Goal: Task Accomplishment & Management: Complete application form

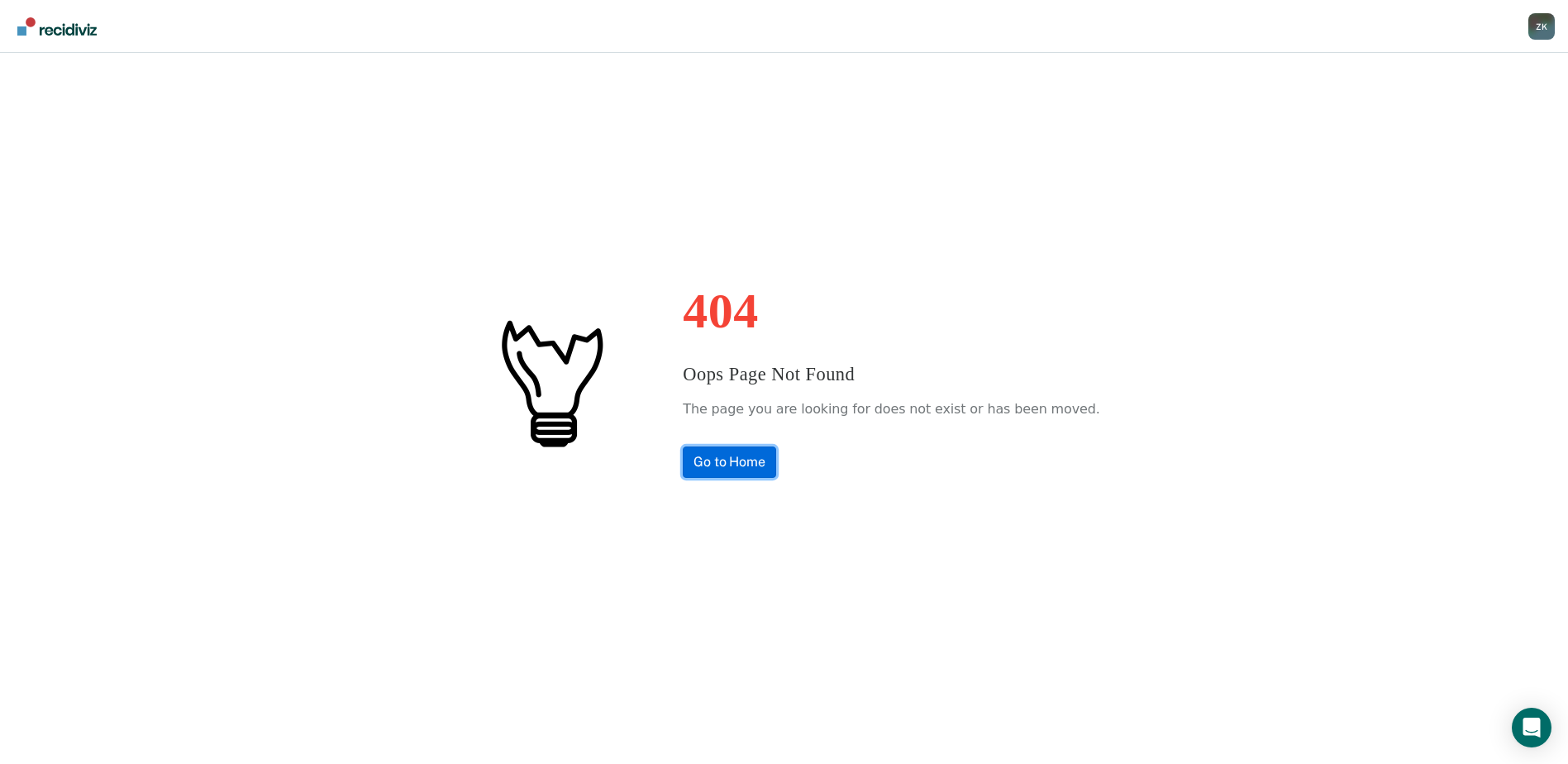
click at [757, 461] on link "Go to Home" at bounding box center [729, 463] width 94 height 32
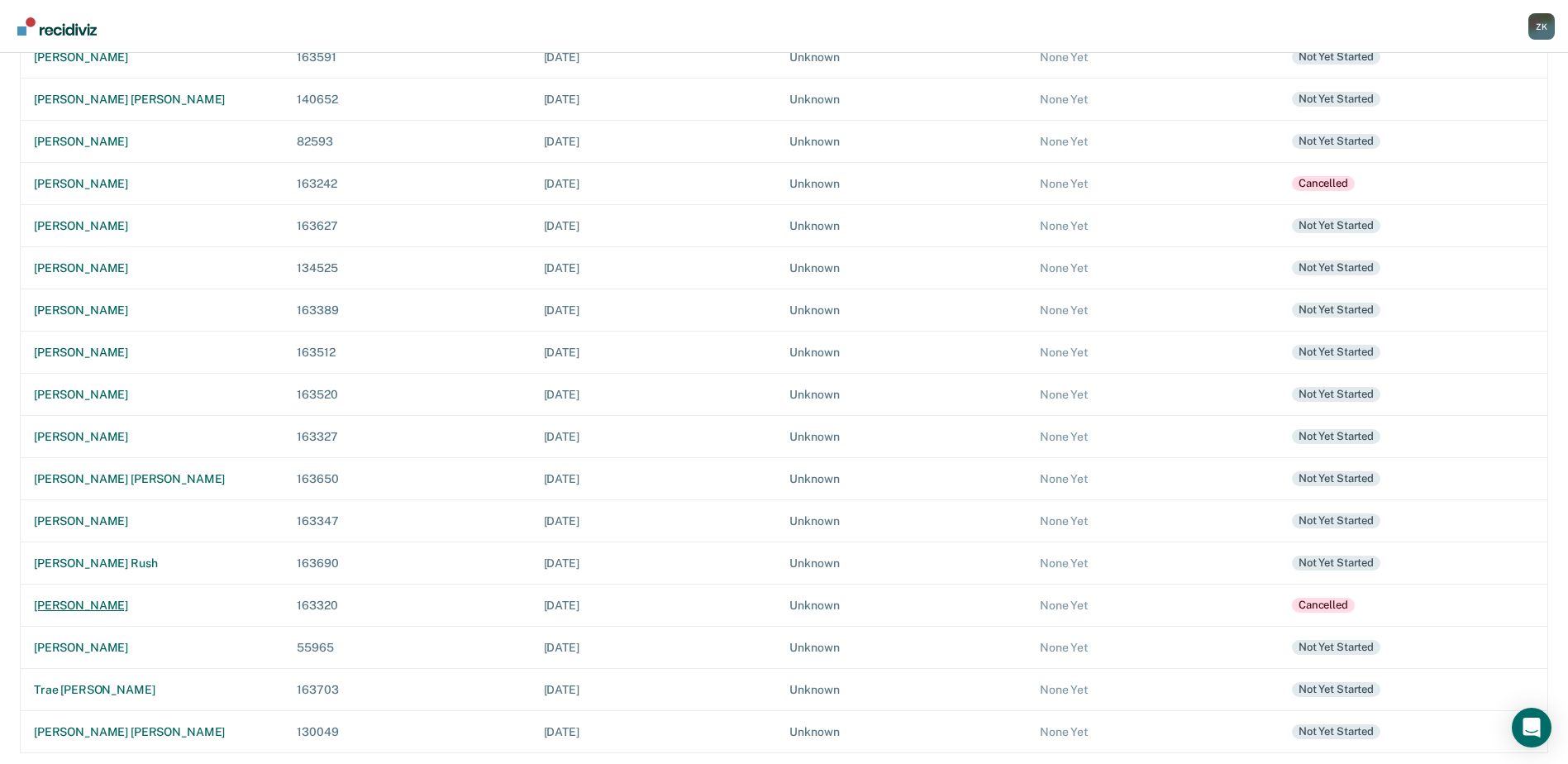
scroll to position [236, 0]
click at [80, 519] on div "[PERSON_NAME]" at bounding box center [152, 518] width 236 height 14
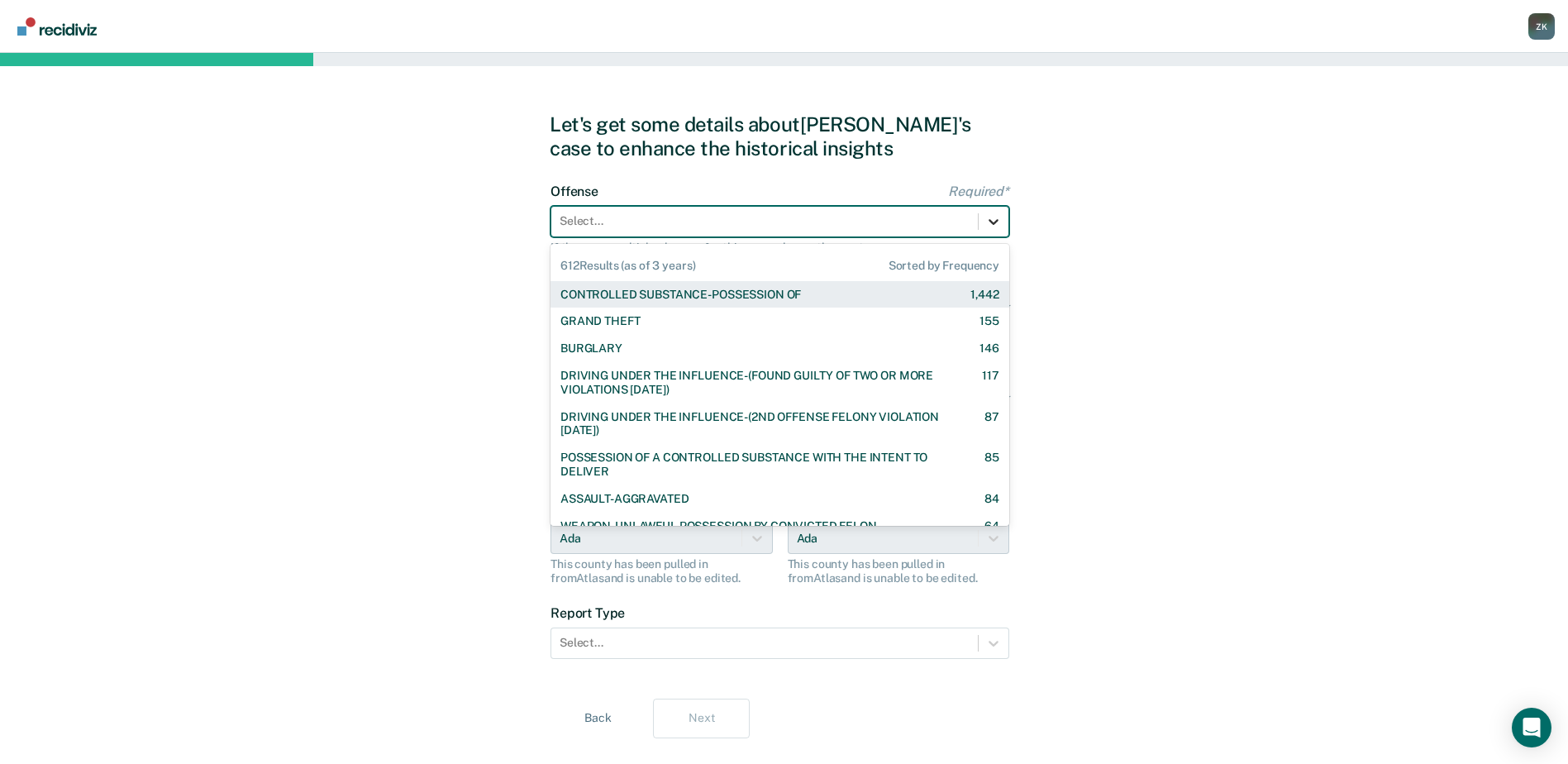
click at [1000, 224] on icon at bounding box center [993, 222] width 17 height 17
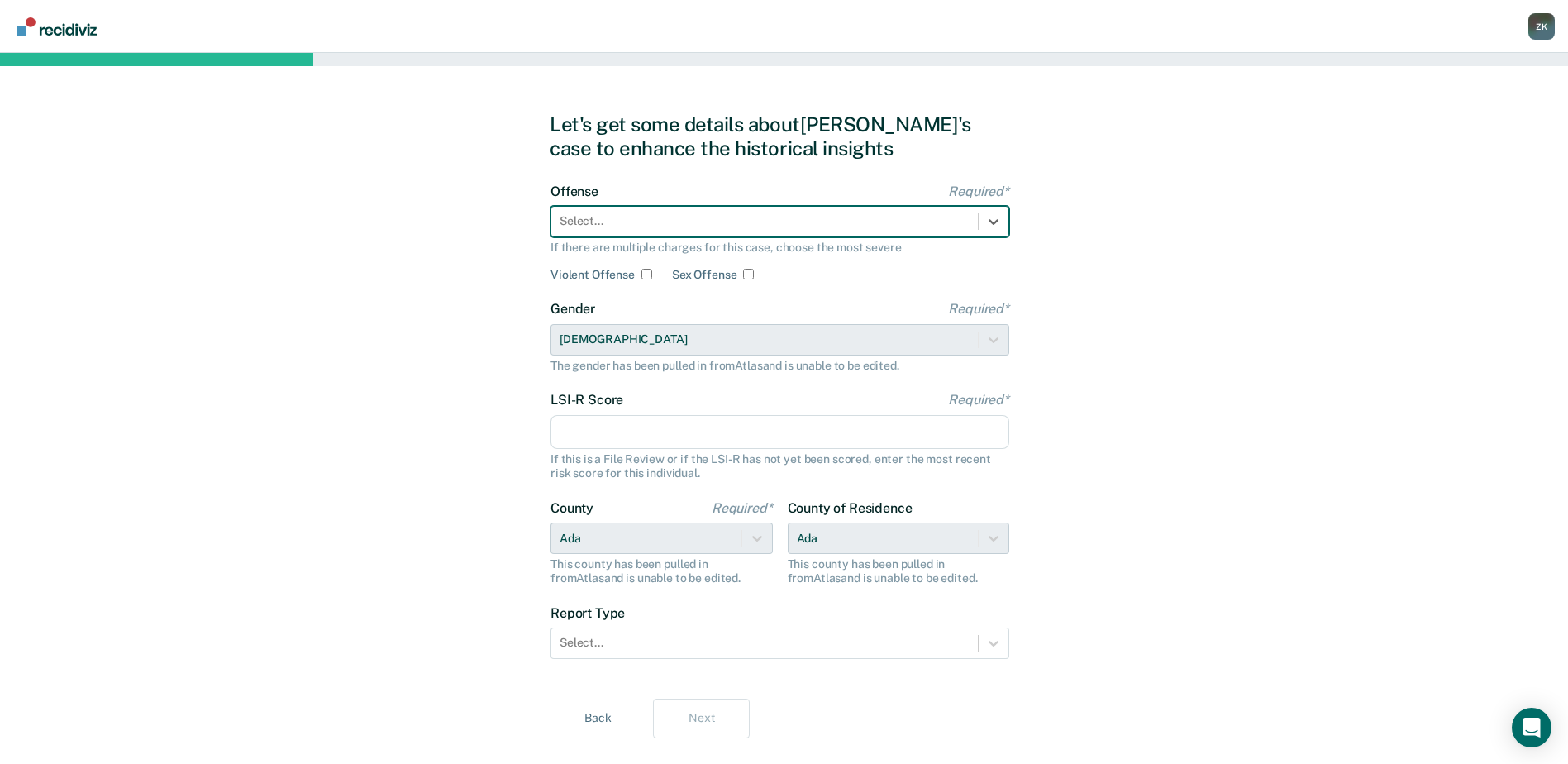
click at [866, 221] on div at bounding box center [765, 221] width 410 height 18
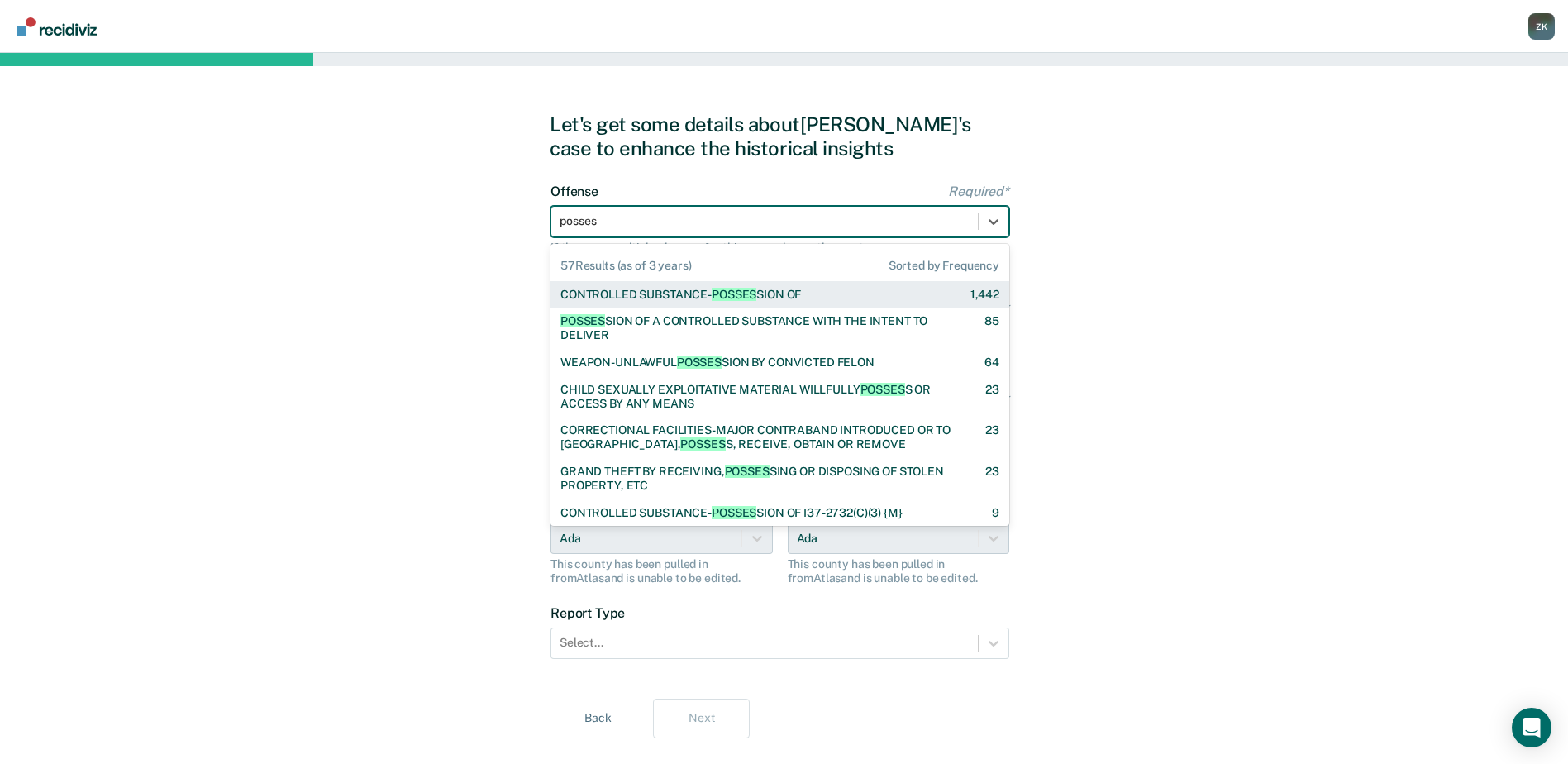
type input "possess"
click at [891, 297] on div "CONTROLLED SUBSTANCE- POSSESS ION OF 1,442" at bounding box center [780, 294] width 439 height 14
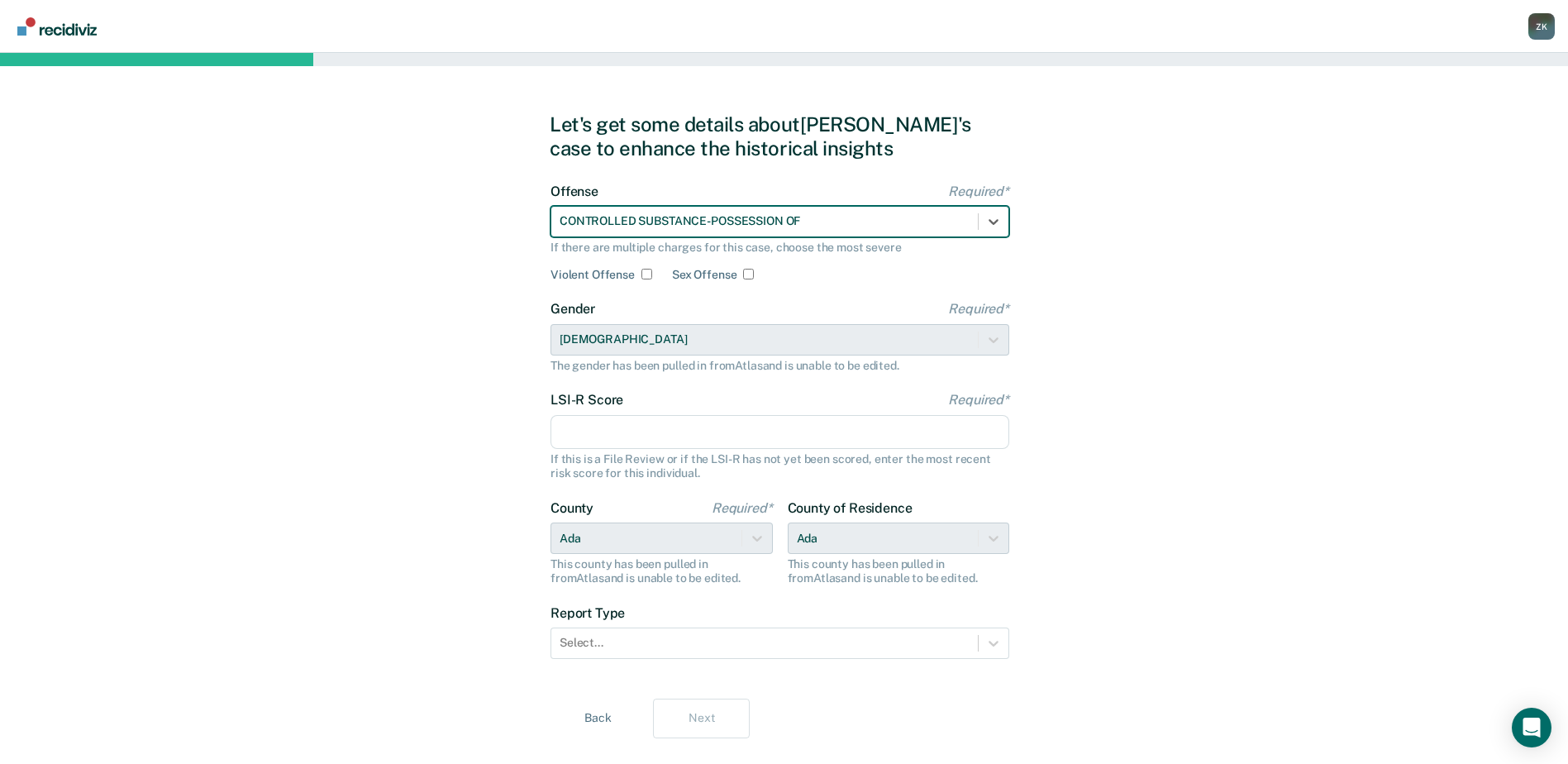
click at [740, 442] on input "LSI-R Score Required*" at bounding box center [779, 432] width 459 height 34
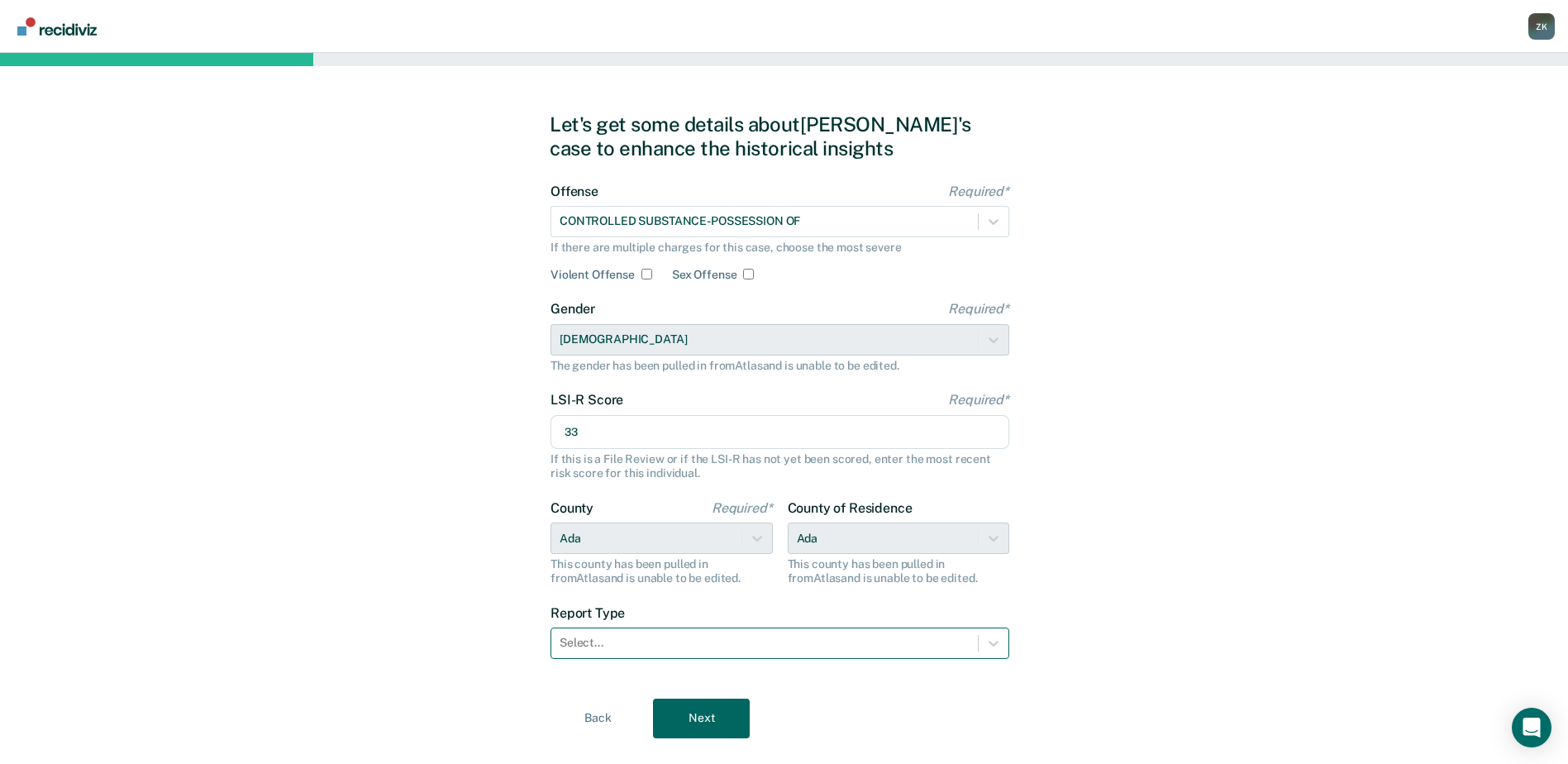
type input "33"
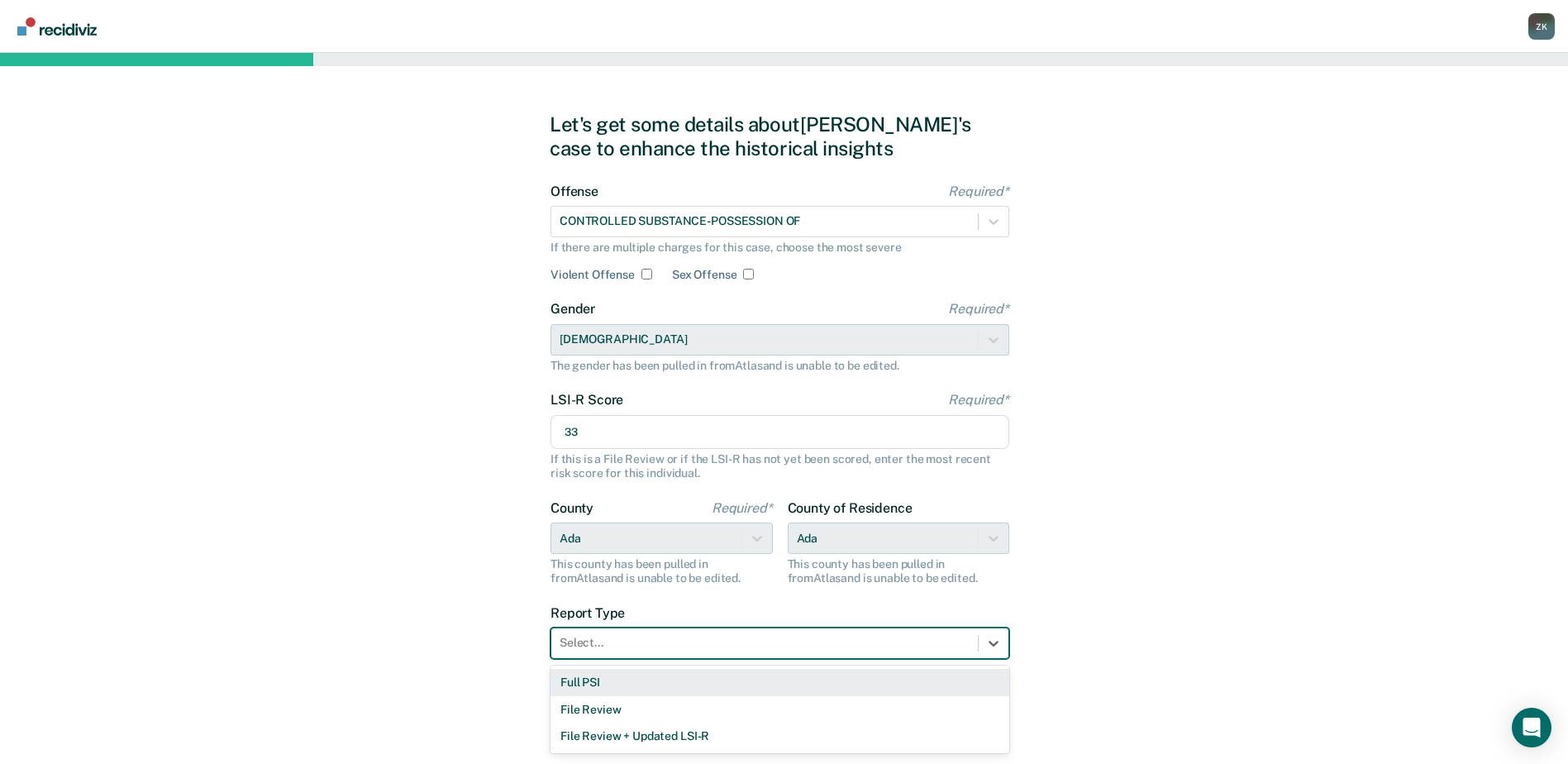
click at [689, 646] on div at bounding box center [765, 643] width 410 height 18
click at [689, 681] on div "Full PSI" at bounding box center [779, 682] width 459 height 27
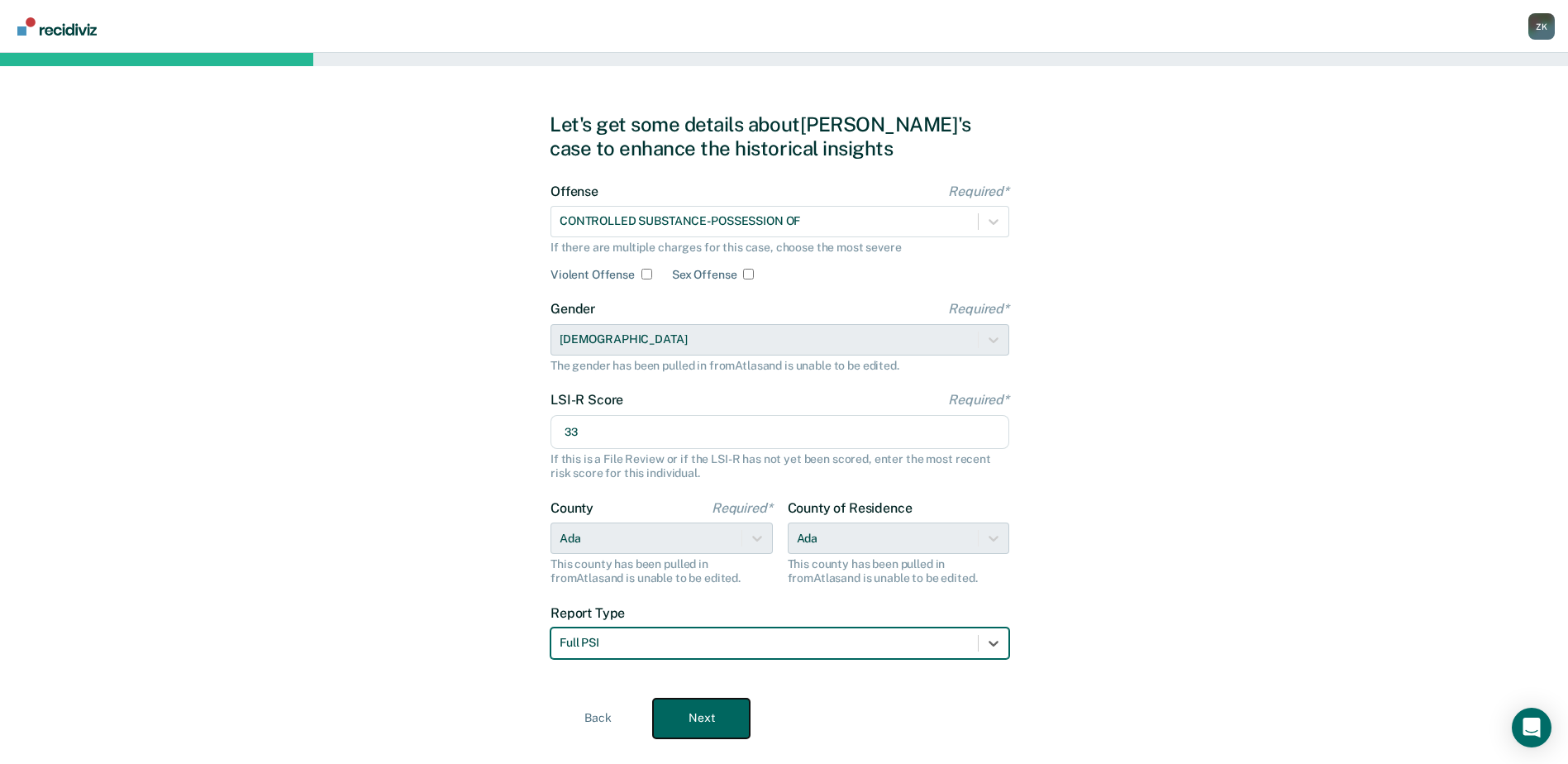
click at [696, 717] on button "Next" at bounding box center [702, 719] width 96 height 40
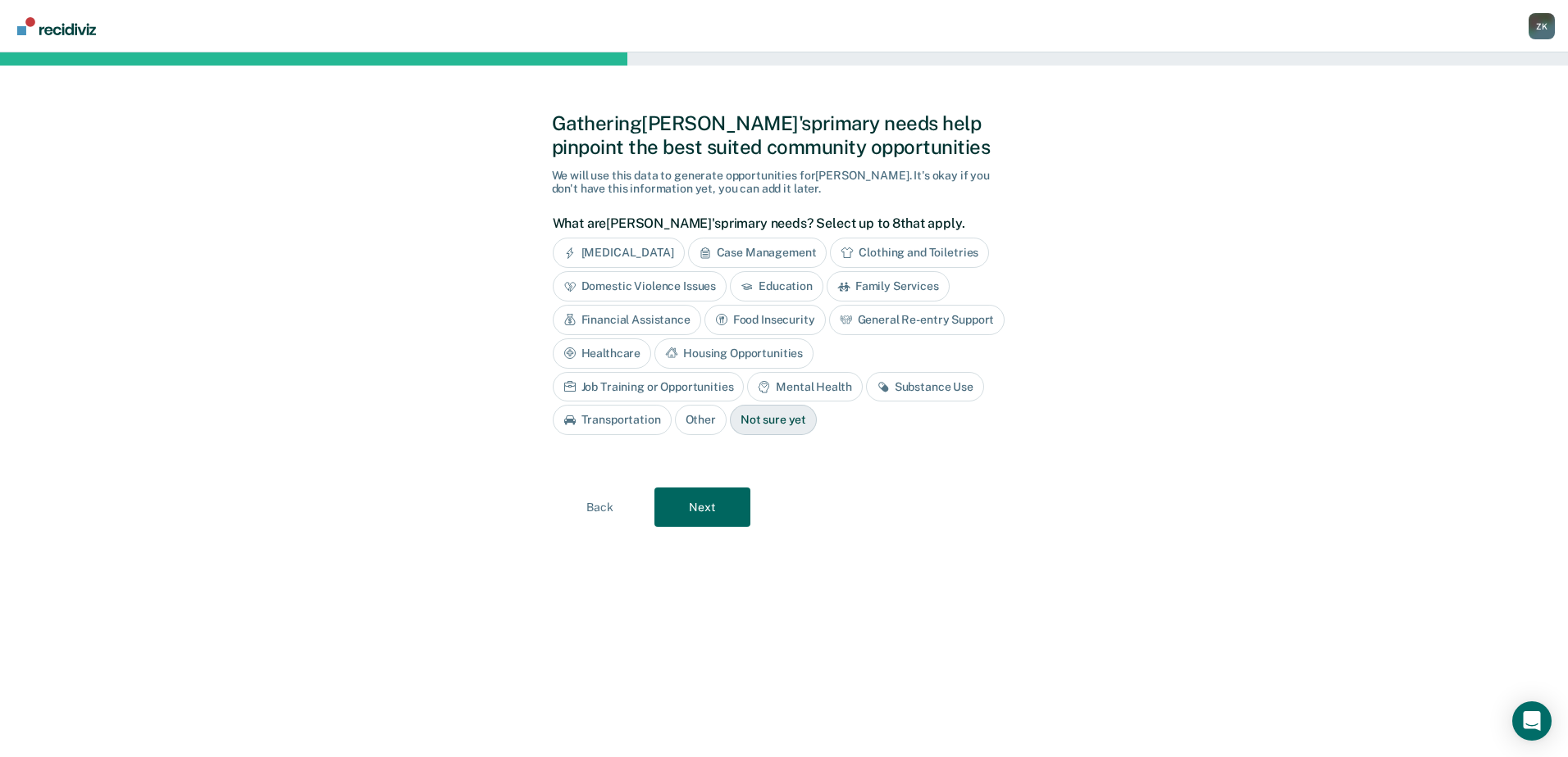
click at [744, 353] on div "Housing Opportunities" at bounding box center [733, 353] width 159 height 30
click at [818, 388] on div "Mental Health" at bounding box center [804, 387] width 115 height 30
click at [915, 383] on div "Substance Use" at bounding box center [944, 387] width 118 height 30
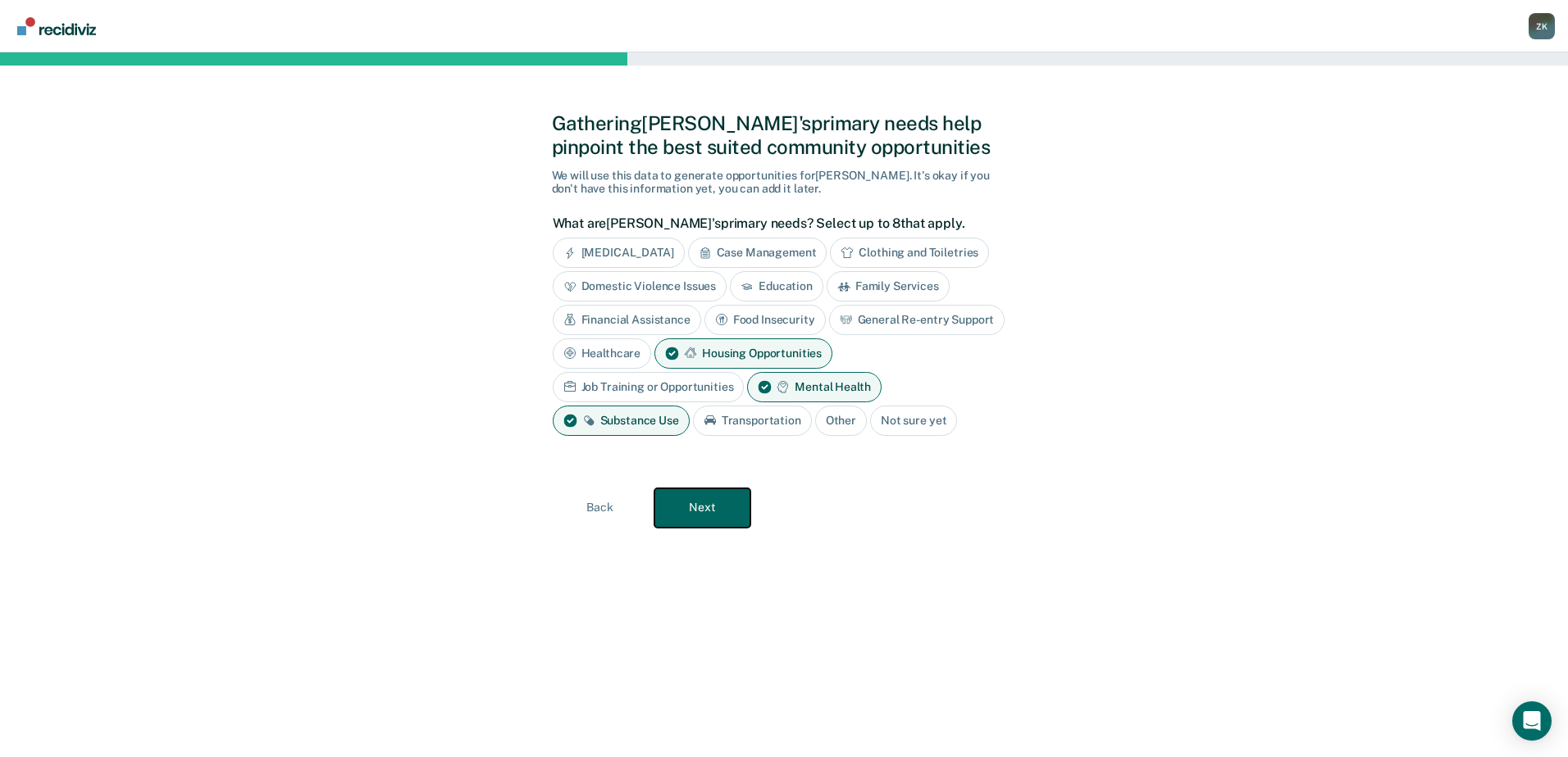
click at [687, 500] on button "Next" at bounding box center [702, 508] width 96 height 40
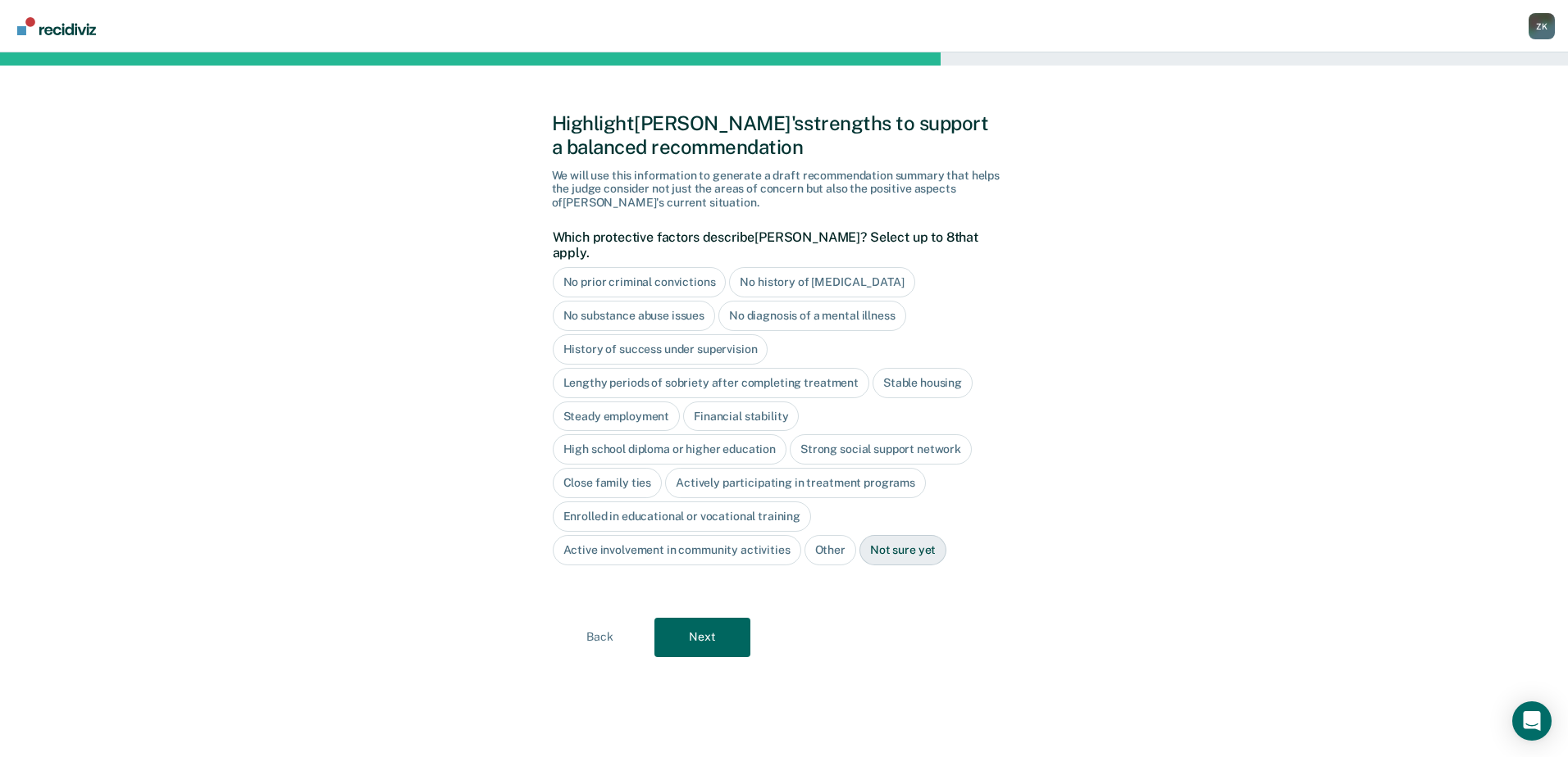
click at [863, 267] on div "No history of [MEDICAL_DATA]" at bounding box center [822, 282] width 186 height 30
click at [673, 631] on button "Next" at bounding box center [702, 638] width 96 height 40
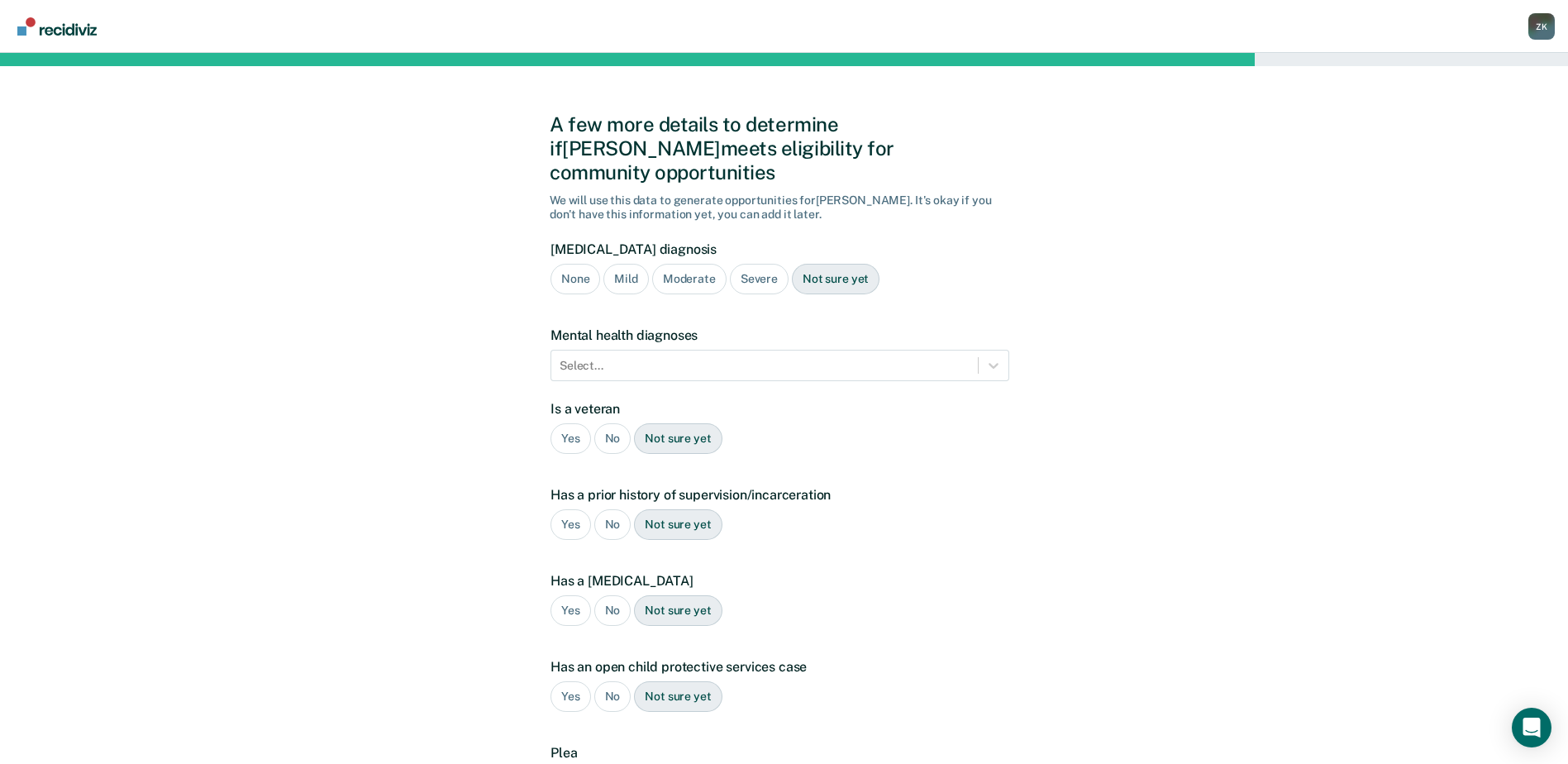
click at [610, 424] on div "No" at bounding box center [613, 439] width 37 height 31
click at [570, 510] on div "Yes" at bounding box center [571, 525] width 41 height 31
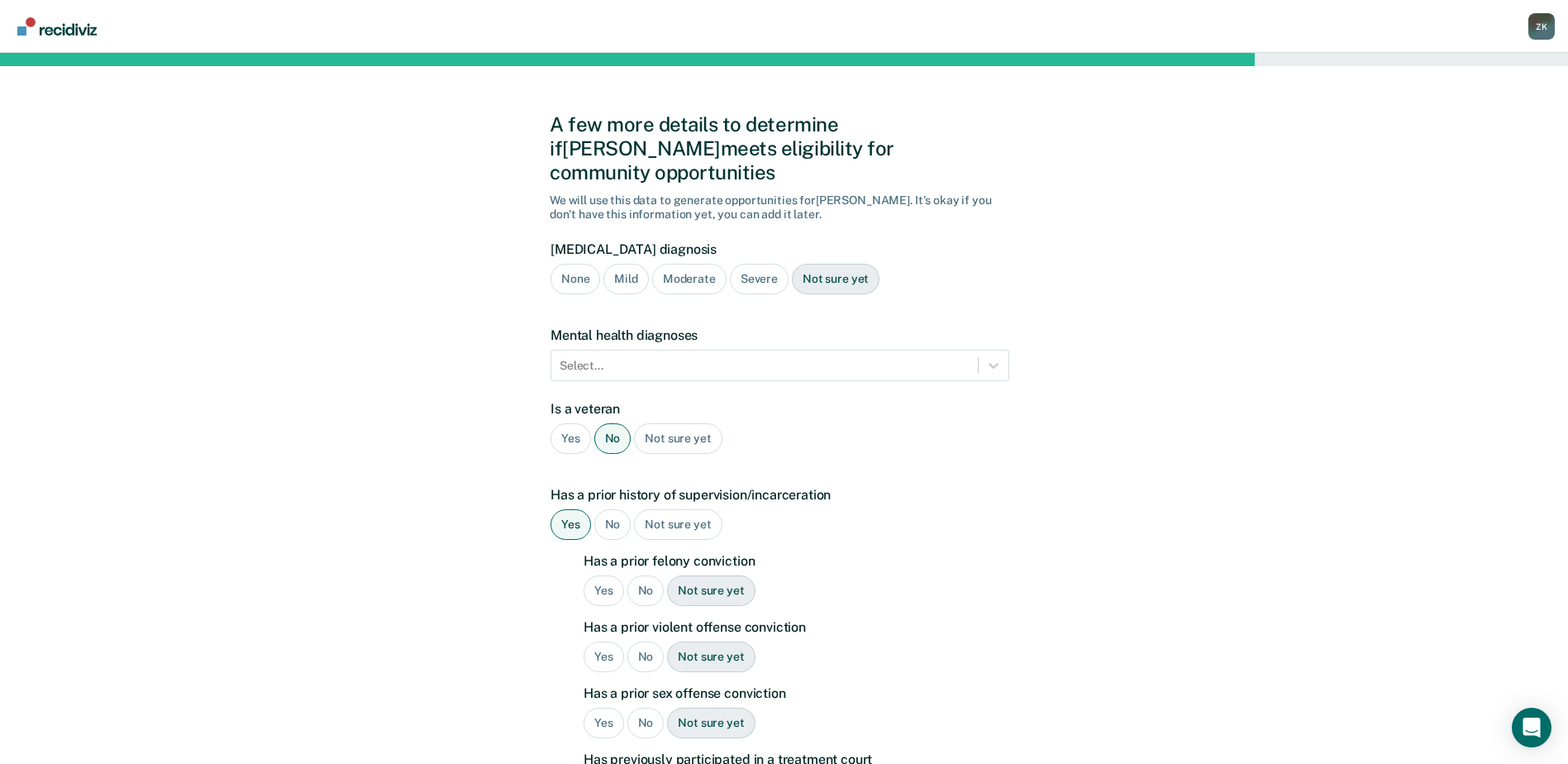
click at [651, 576] on div "No" at bounding box center [646, 591] width 37 height 31
click at [649, 642] on div "No" at bounding box center [646, 656] width 37 height 31
click at [646, 708] on div "No" at bounding box center [646, 723] width 37 height 31
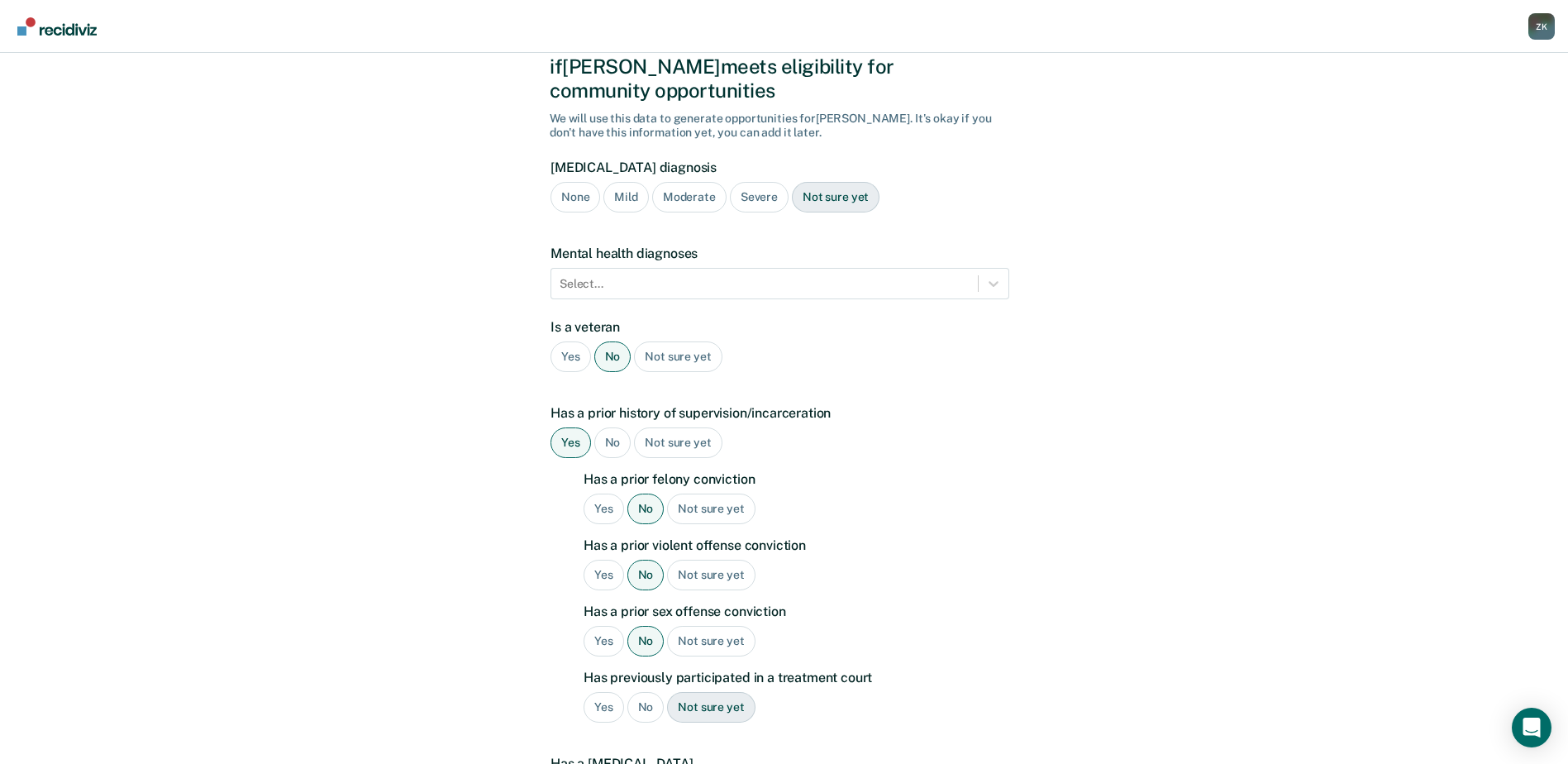
scroll to position [83, 0]
click at [645, 692] on div "No" at bounding box center [646, 707] width 37 height 31
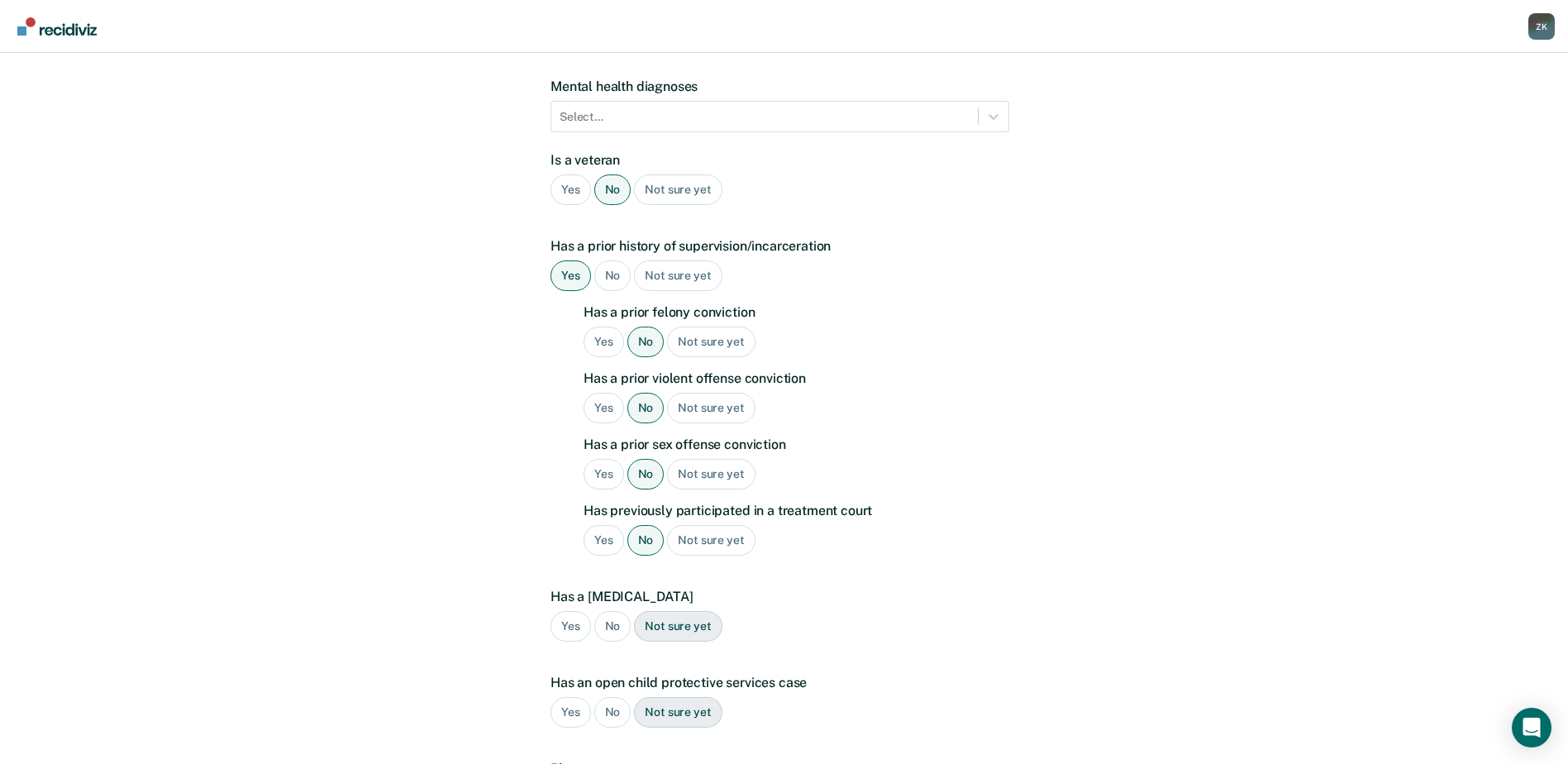
scroll to position [331, 0]
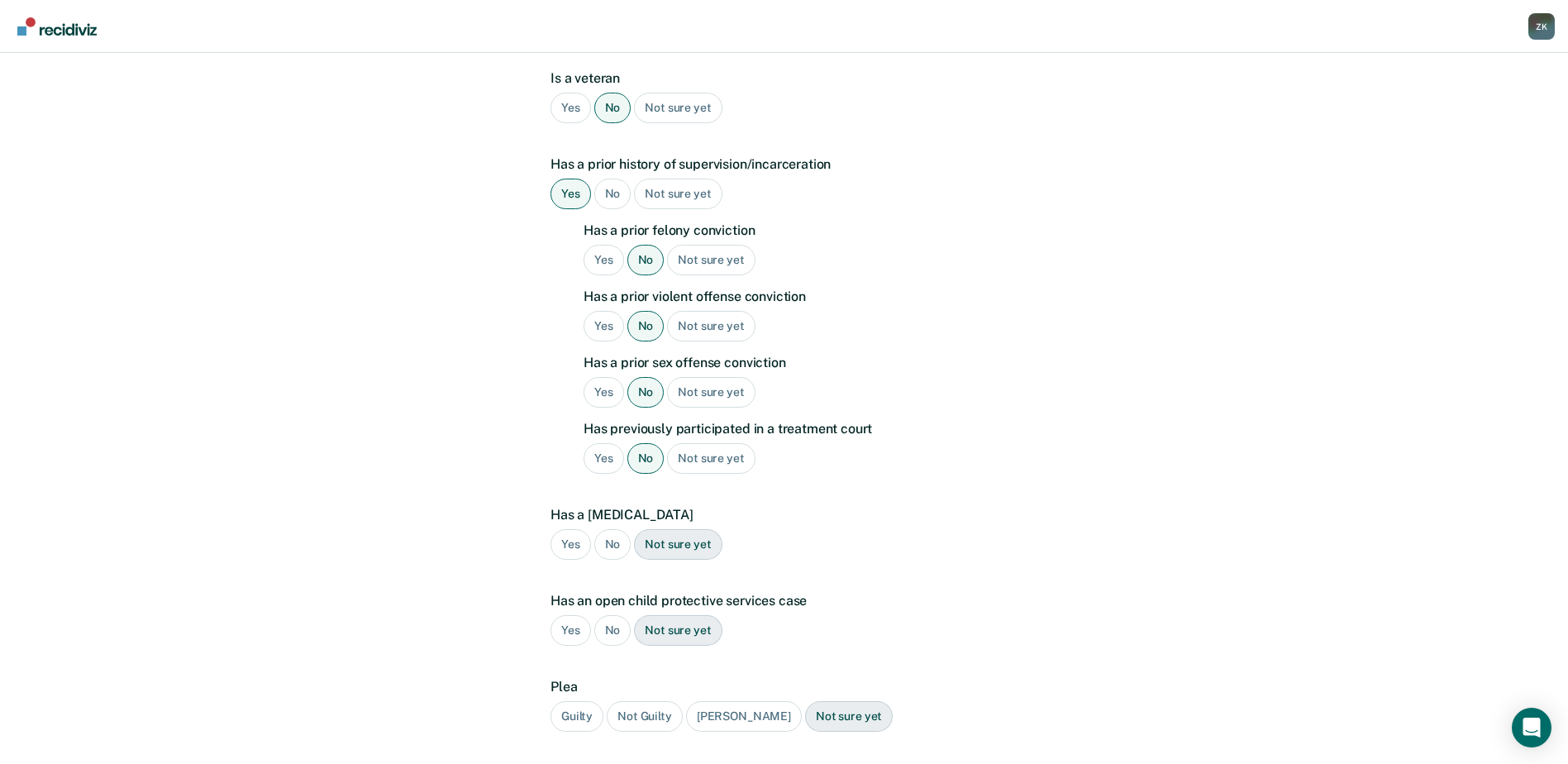
drag, startPoint x: 603, startPoint y: 526, endPoint x: 599, endPoint y: 541, distance: 15.5
click at [603, 529] on div "No" at bounding box center [613, 544] width 37 height 31
click at [601, 616] on div "No" at bounding box center [613, 630] width 37 height 31
click at [583, 702] on div "Guilty" at bounding box center [576, 717] width 53 height 31
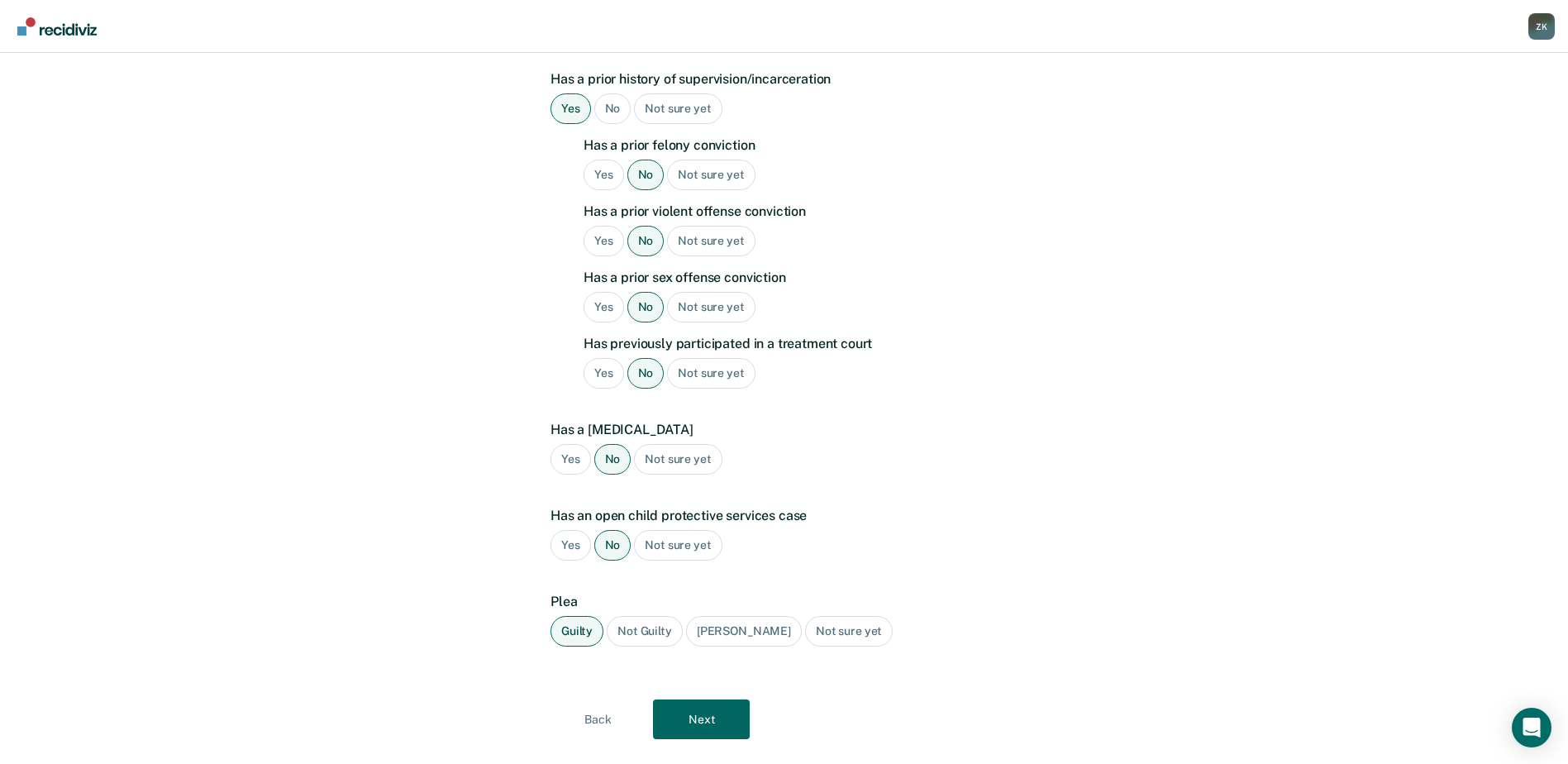
scroll to position [427, 0]
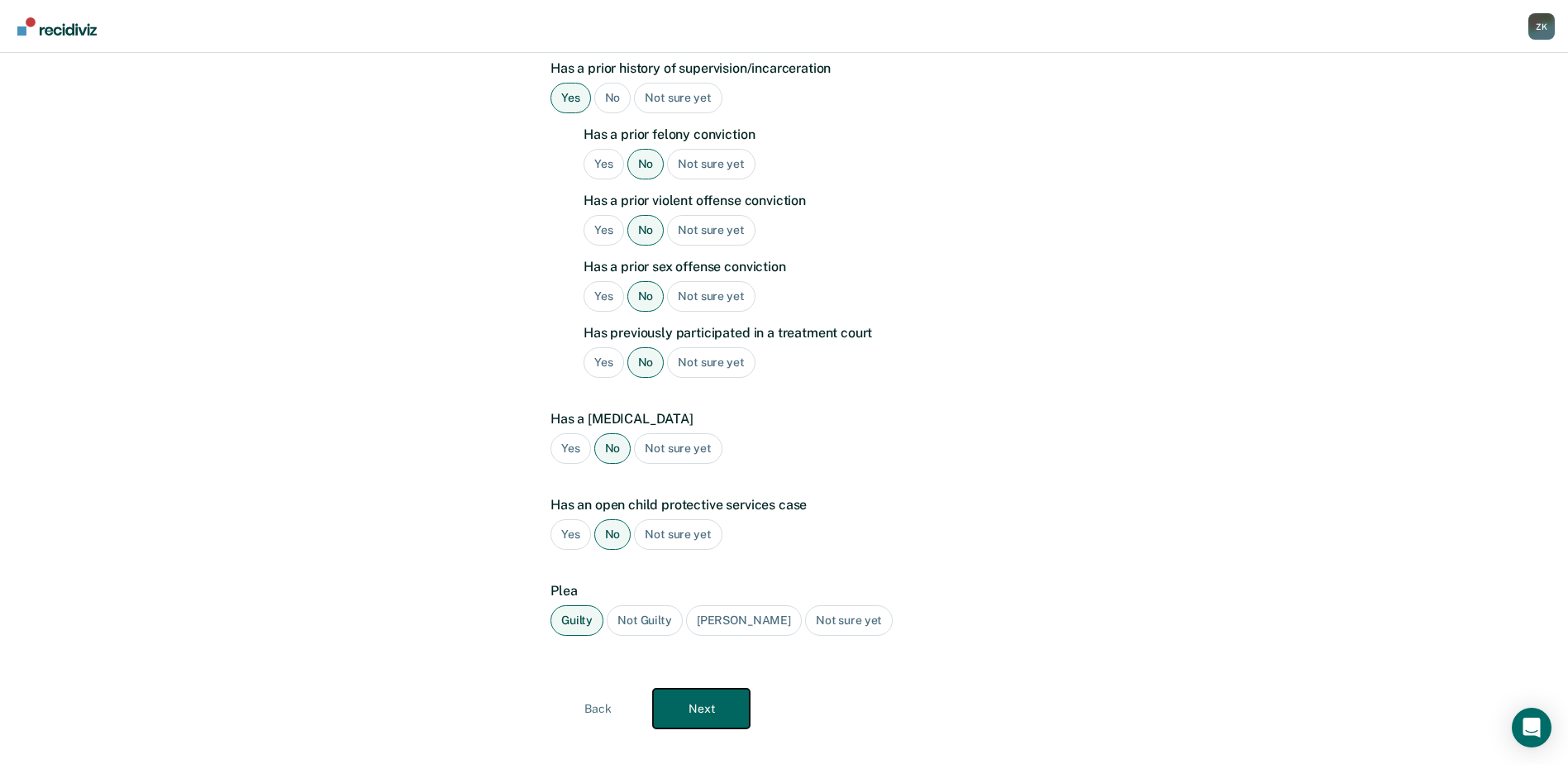
click at [702, 689] on button "Next" at bounding box center [702, 708] width 96 height 40
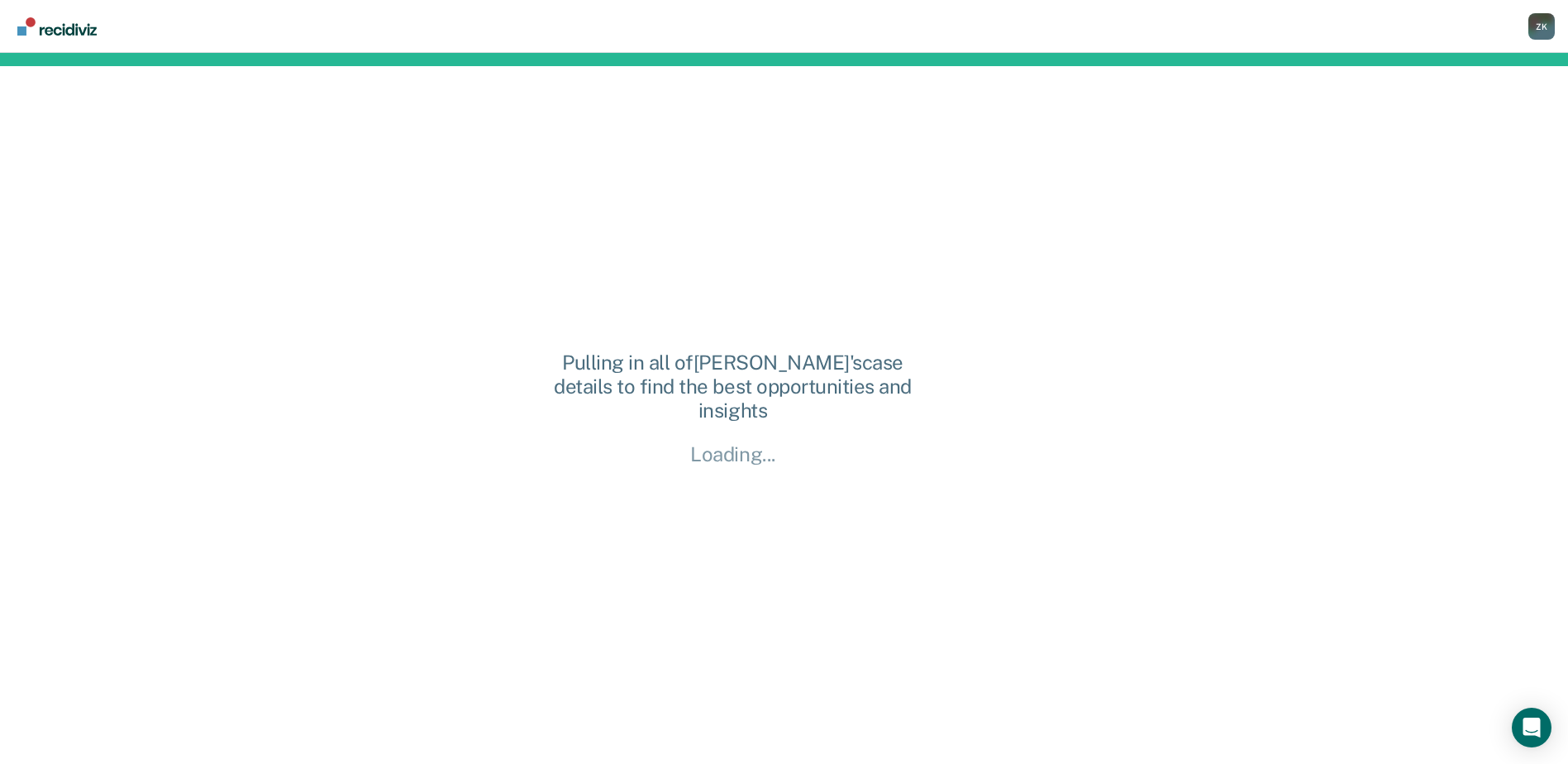
scroll to position [0, 0]
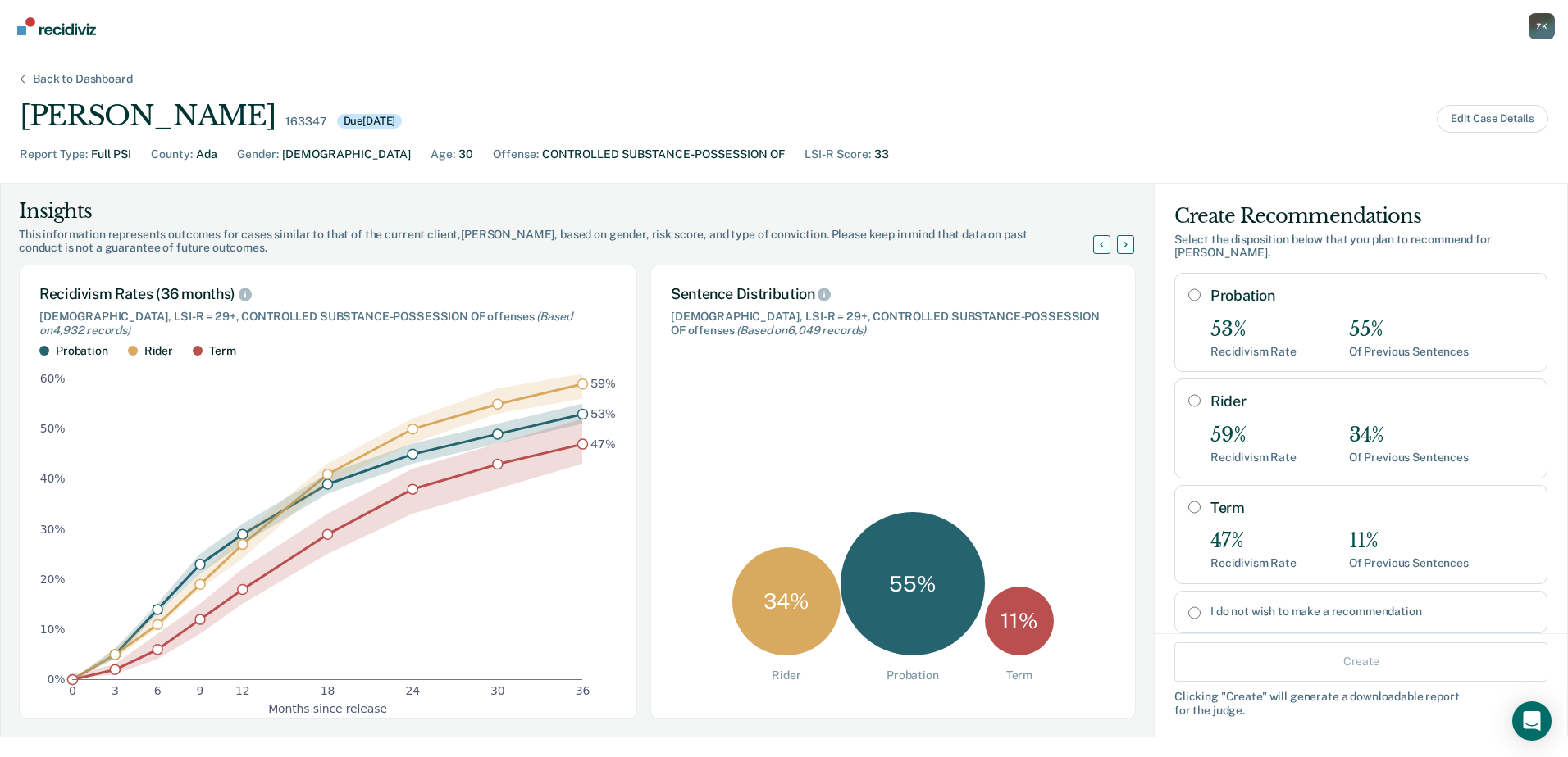
click at [1179, 605] on div "I do not wish to make a recommendation" at bounding box center [1361, 612] width 373 height 42
radio input "true"
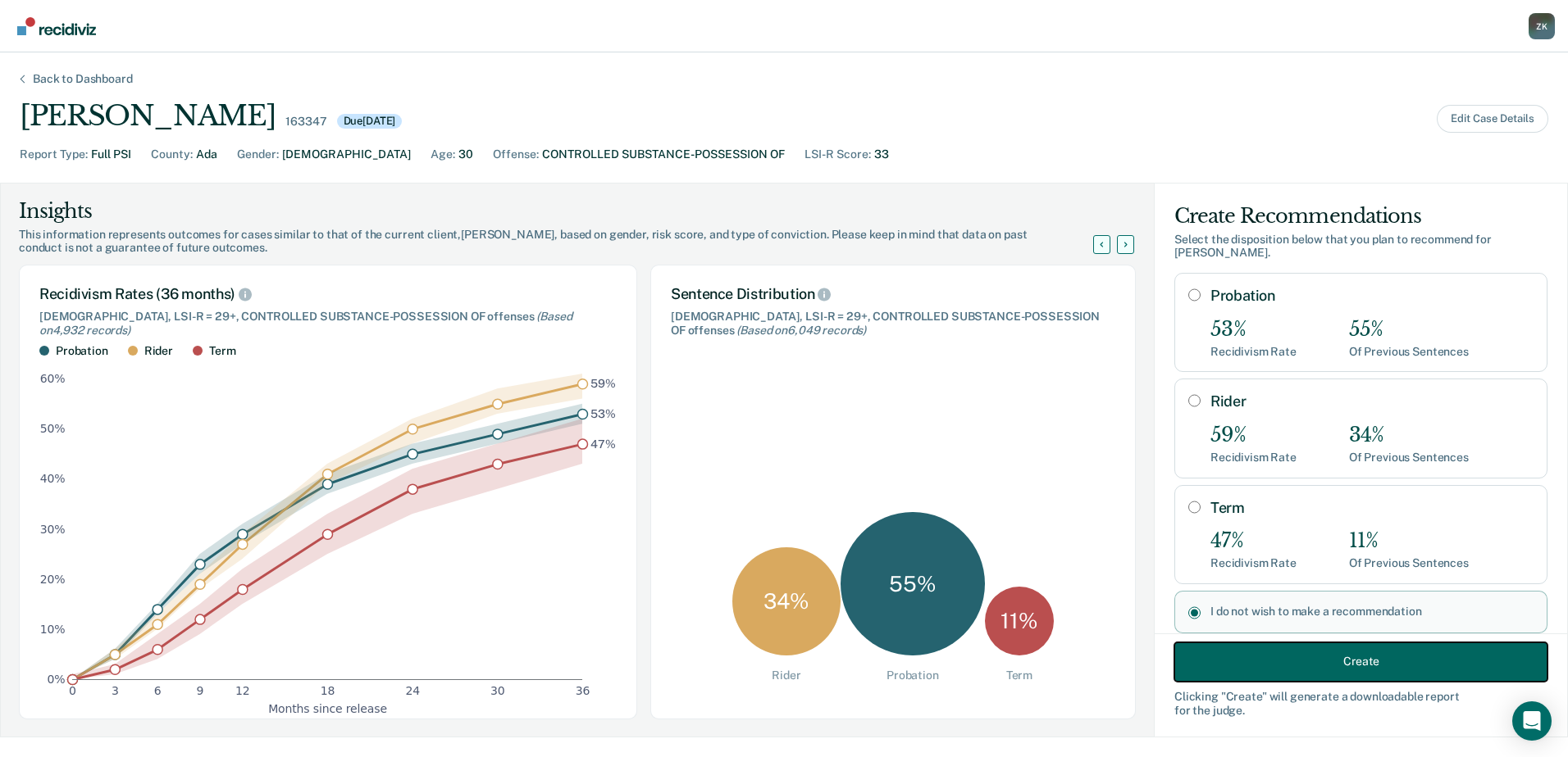
click at [1362, 662] on button "Create" at bounding box center [1361, 661] width 373 height 40
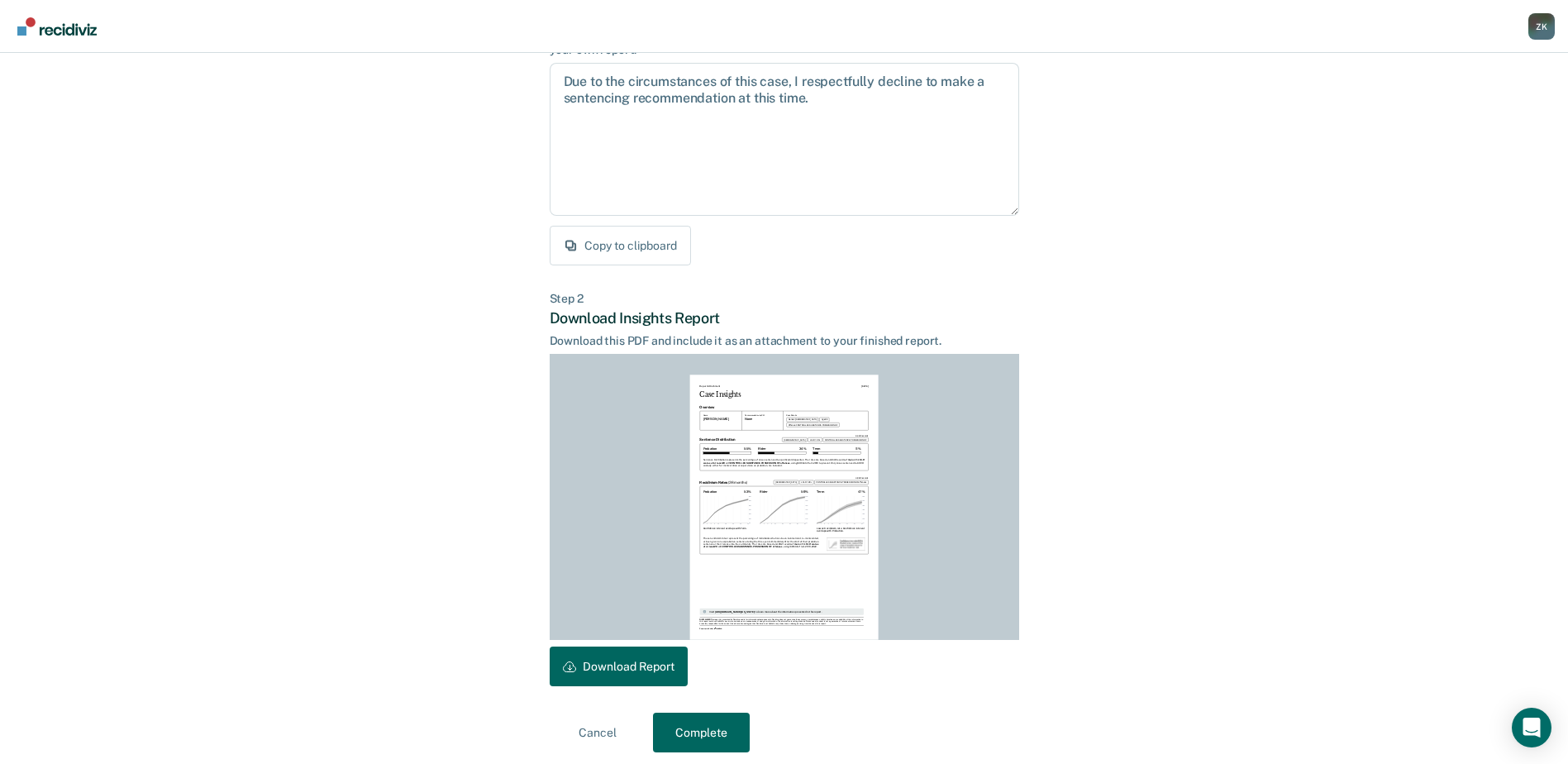
scroll to position [179, 0]
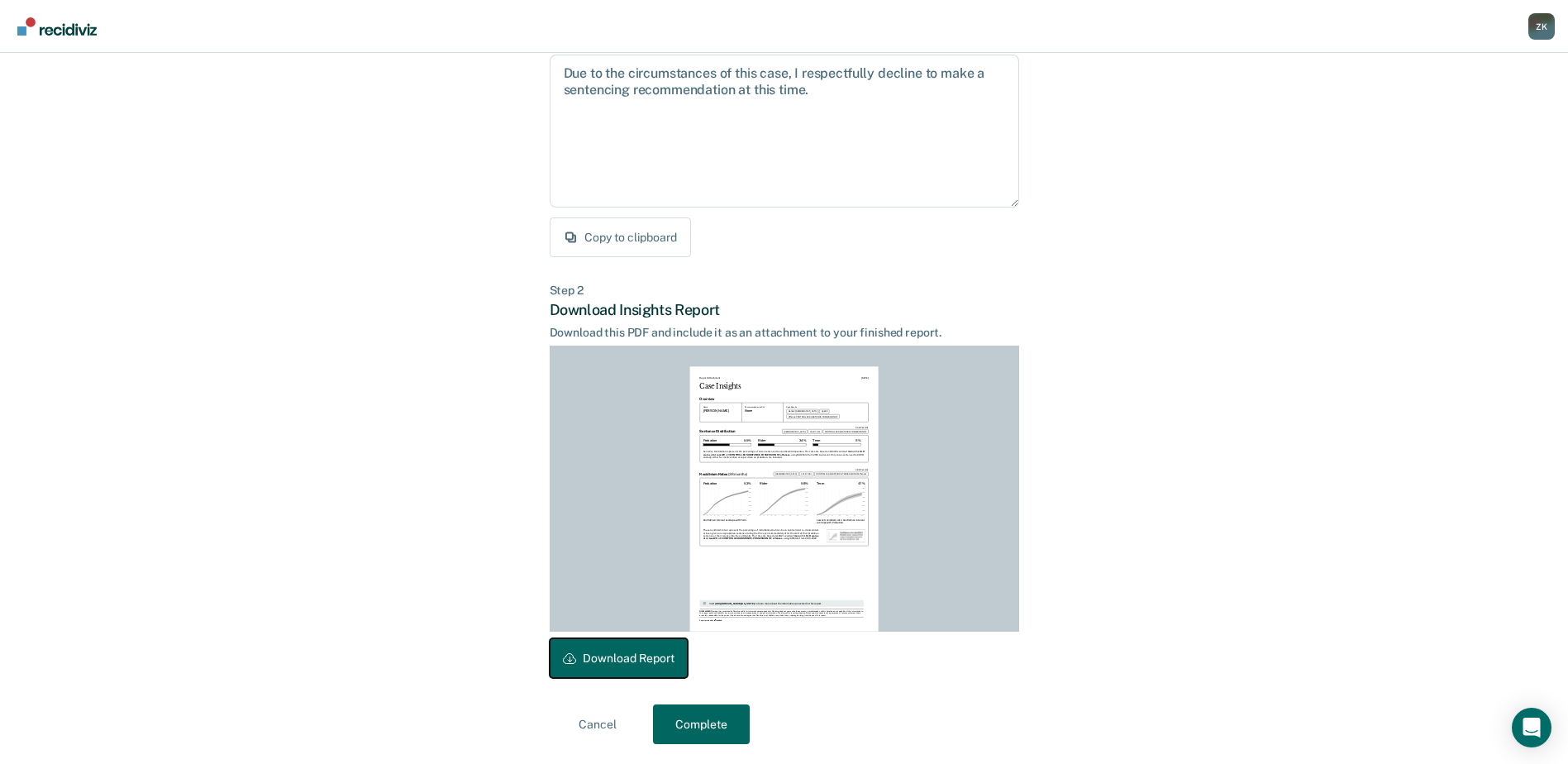
click at [651, 668] on button "Download Report" at bounding box center [618, 658] width 138 height 40
click at [709, 727] on button "Complete" at bounding box center [702, 724] width 96 height 40
